Goal: Transaction & Acquisition: Purchase product/service

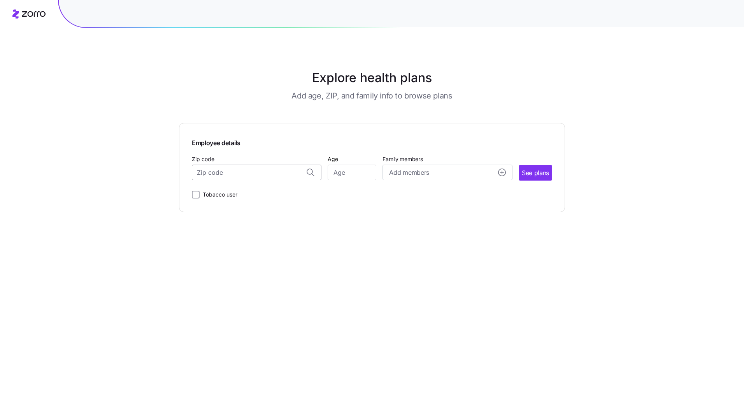
click at [235, 174] on input "Zip code" at bounding box center [257, 173] width 130 height 16
type input "06063"
click at [235, 174] on input "Zip code" at bounding box center [257, 173] width 130 height 16
type input "06063"
type input "55"
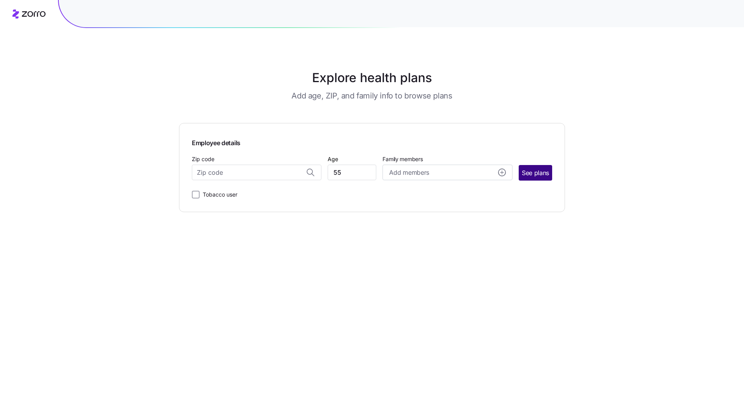
click at [512, 171] on button "Add members" at bounding box center [447, 173] width 130 height 16
click at [528, 172] on span "See plans" at bounding box center [535, 173] width 27 height 10
click at [239, 165] on input "Zip code" at bounding box center [257, 173] width 130 height 16
type input "06063"
click at [541, 172] on span "See plans" at bounding box center [535, 173] width 27 height 10
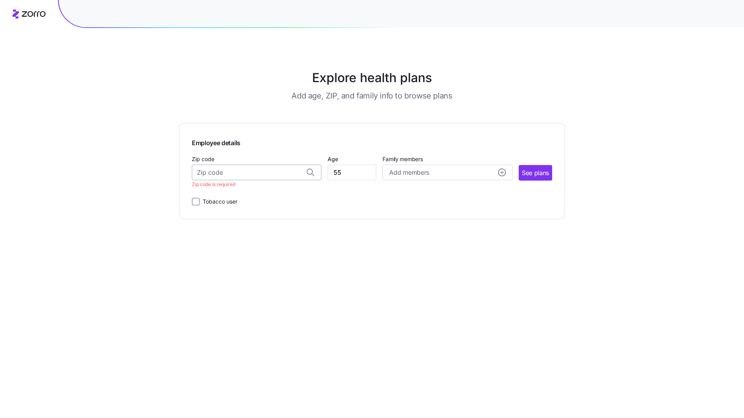
click at [206, 172] on input "Zip code" at bounding box center [257, 173] width 130 height 16
click at [250, 188] on span "06063, [GEOGRAPHIC_DATA], [GEOGRAPHIC_DATA]" at bounding box center [255, 193] width 109 height 10
type input "06063, [GEOGRAPHIC_DATA], [GEOGRAPHIC_DATA]"
click at [537, 175] on span "See plans" at bounding box center [535, 173] width 27 height 10
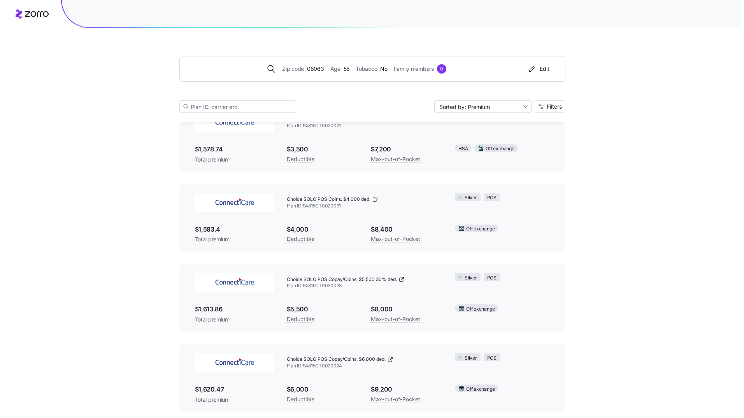
scroll to position [2395, 0]
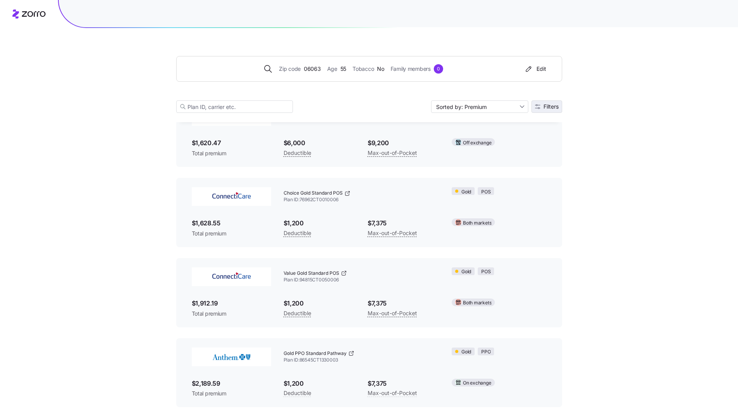
click at [545, 107] on span "Filters" at bounding box center [551, 106] width 15 height 5
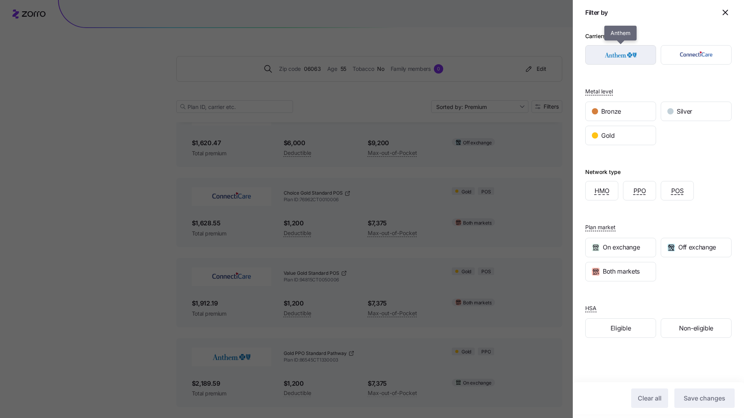
click at [605, 62] on img "button" at bounding box center [620, 55] width 57 height 16
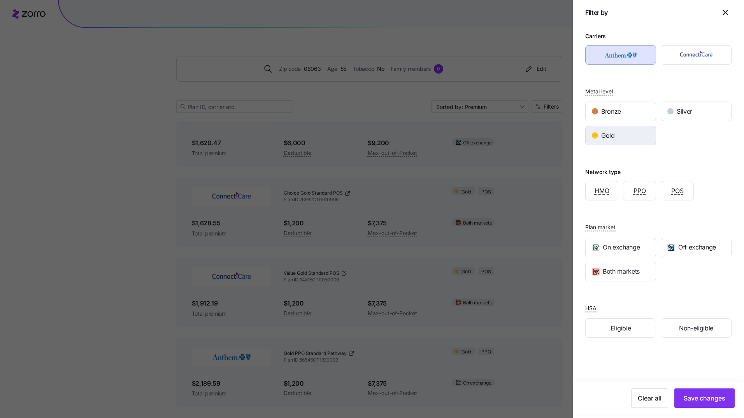
click at [614, 139] on span "Gold" at bounding box center [608, 136] width 14 height 10
click at [703, 391] on button "Save changes" at bounding box center [704, 397] width 60 height 19
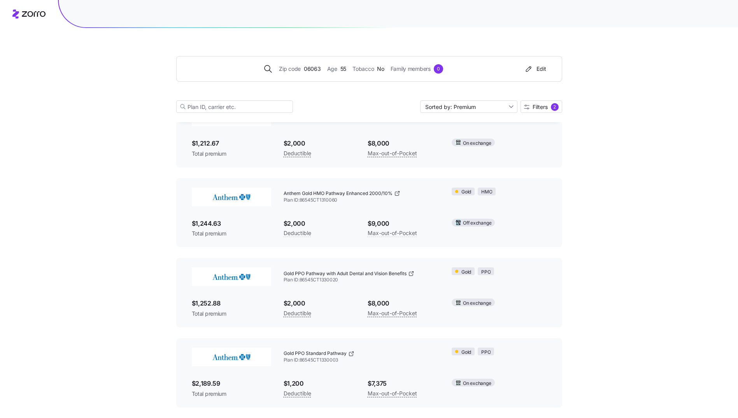
scroll to position [153, 0]
click at [591, 235] on div "Zip code 06063 Age [DEMOGRAPHIC_DATA] Tobacco No Family members 0 Edit Sorted b…" at bounding box center [369, 127] width 738 height 560
click at [316, 274] on span "Gold PPO Pathway with Adult Dental and Vision Benefits" at bounding box center [345, 273] width 123 height 7
click at [234, 280] on img at bounding box center [231, 276] width 79 height 19
drag, startPoint x: 389, startPoint y: 269, endPoint x: 396, endPoint y: 269, distance: 7.4
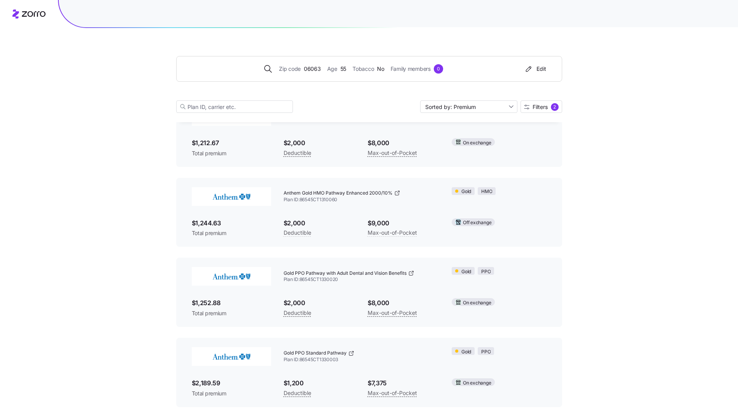
click at [390, 269] on div "Gold PPO Pathway with Adult Dental and Vision Benefits Plan ID: 86545CT1330020" at bounding box center [362, 276] width 156 height 19
click at [466, 296] on div "On exchange" at bounding box center [498, 302] width 107 height 20
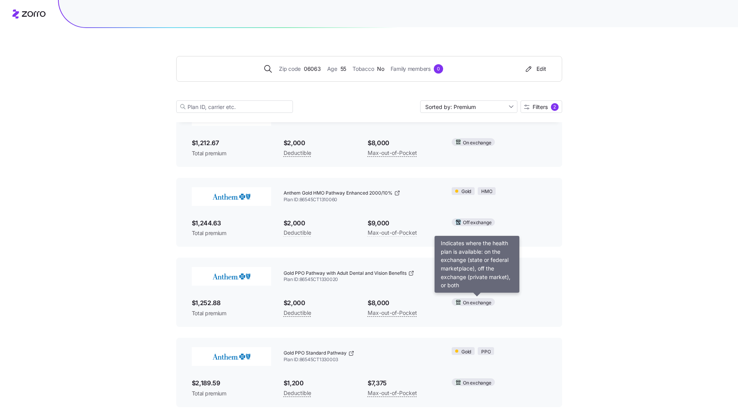
click at [466, 303] on span "On exchange" at bounding box center [477, 302] width 28 height 7
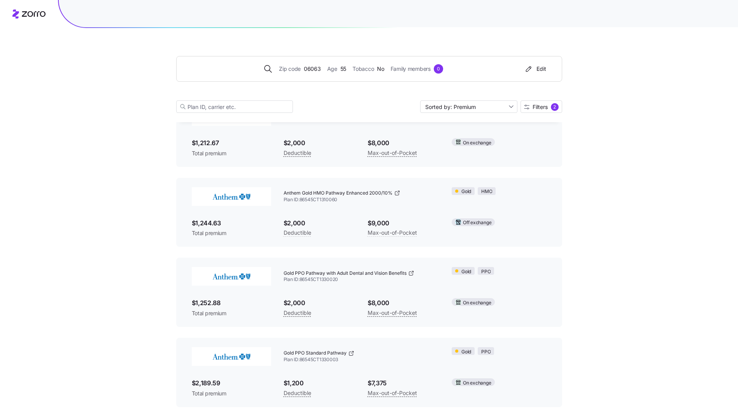
drag, startPoint x: 375, startPoint y: 310, endPoint x: 369, endPoint y: 310, distance: 5.8
click at [375, 310] on span "Max-out-of-Pocket" at bounding box center [392, 312] width 49 height 9
click at [212, 306] on span "$1,252.88" at bounding box center [231, 303] width 79 height 10
click at [206, 302] on span "$1,252.88" at bounding box center [231, 303] width 79 height 10
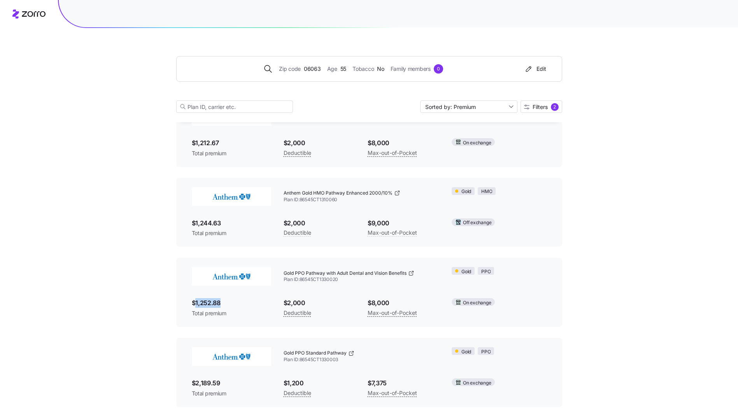
drag, startPoint x: 206, startPoint y: 302, endPoint x: 387, endPoint y: 280, distance: 182.2
click at [387, 280] on span "Plan ID: 86545CT1330020" at bounding box center [362, 279] width 156 height 7
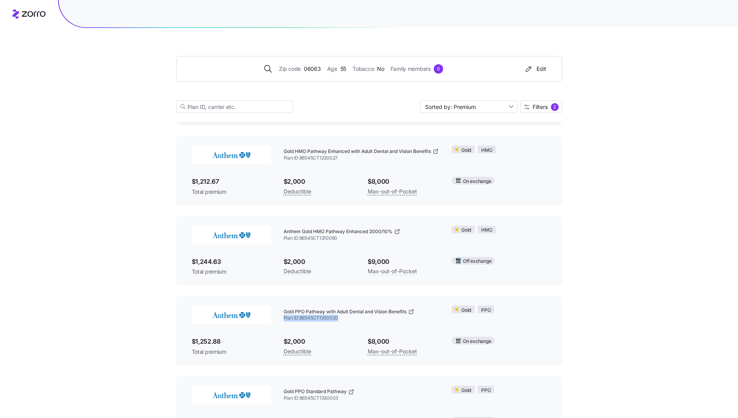
scroll to position [114, 0]
click at [410, 312] on icon at bounding box center [411, 312] width 6 height 6
